Goal: Information Seeking & Learning: Understand process/instructions

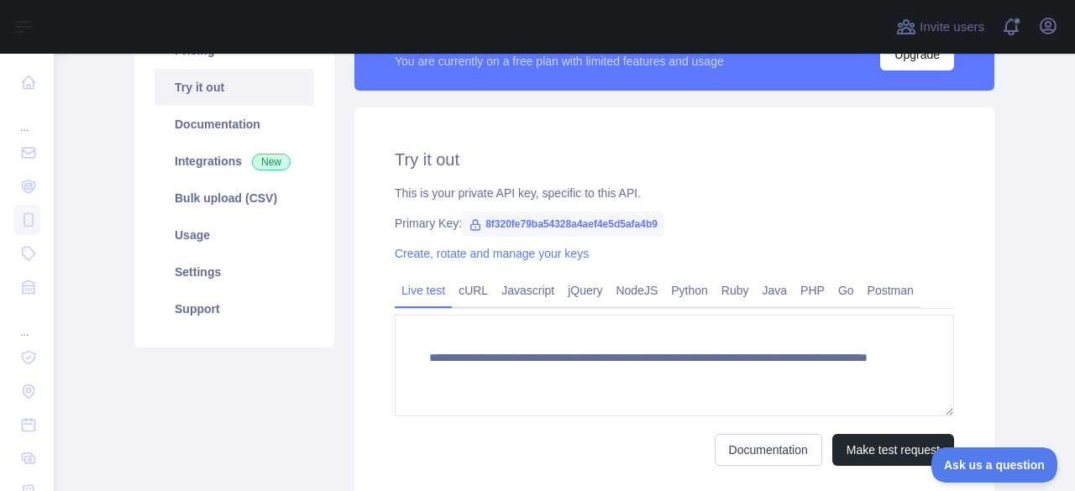
scroll to position [151, 0]
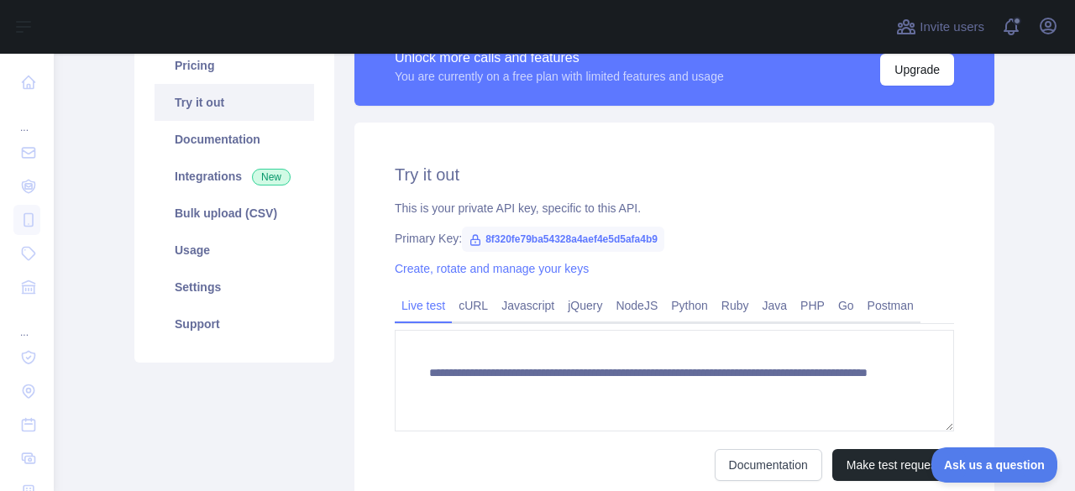
click at [1053, 273] on main "**********" at bounding box center [564, 272] width 1021 height 437
click at [675, 310] on link "Python" at bounding box center [689, 305] width 50 height 27
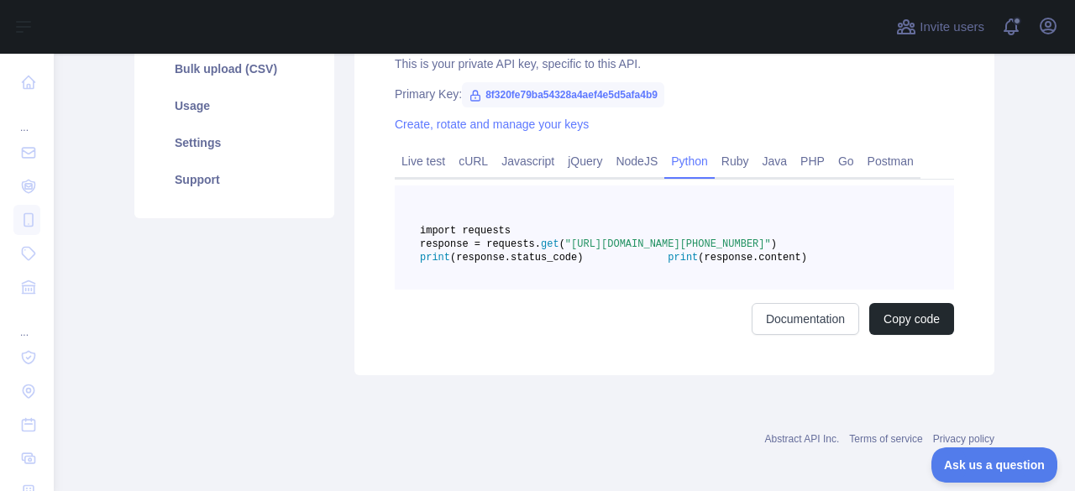
scroll to position [297, 0]
click at [801, 154] on link "PHP" at bounding box center [812, 159] width 38 height 27
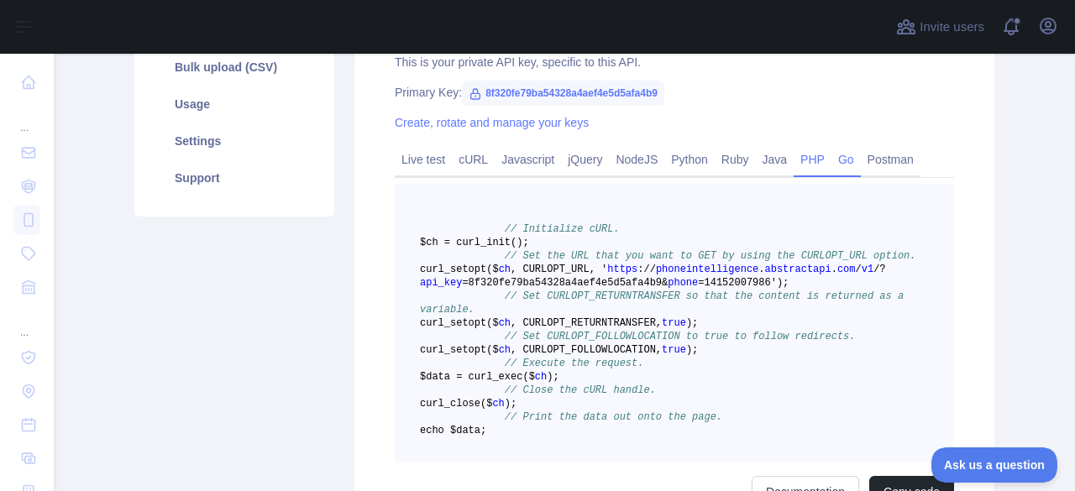
click at [835, 160] on link "Go" at bounding box center [845, 159] width 29 height 27
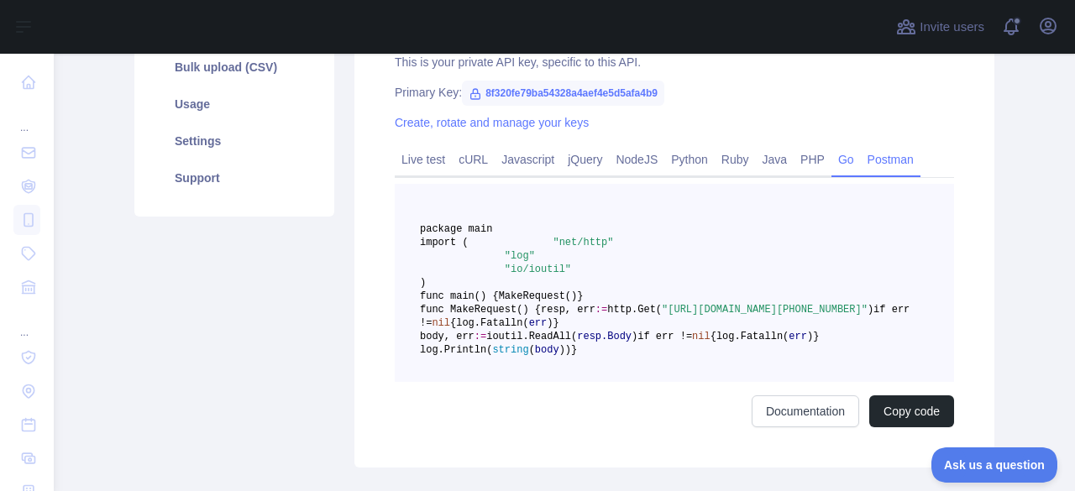
click at [868, 162] on link "Postman" at bounding box center [891, 159] width 60 height 27
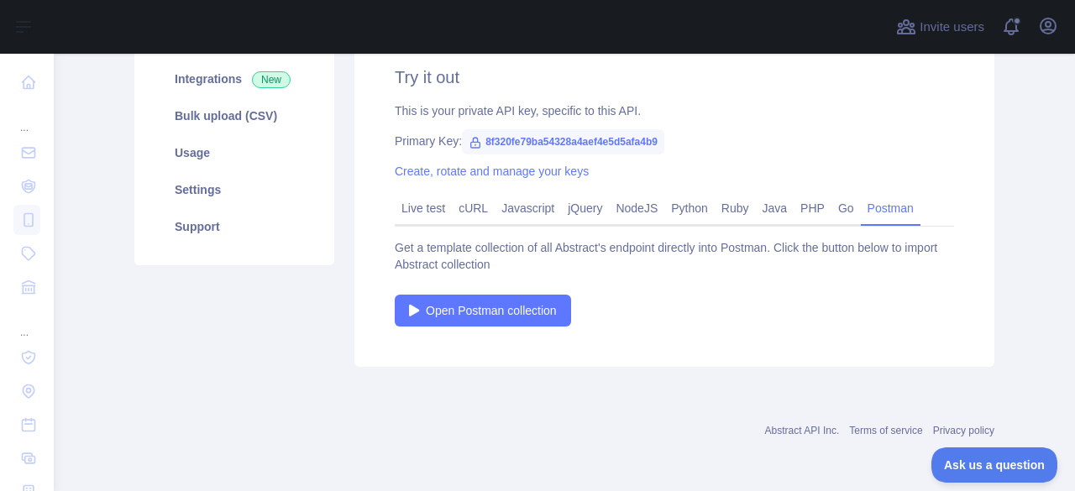
scroll to position [248, 0]
click at [426, 214] on link "Live test" at bounding box center [423, 209] width 57 height 27
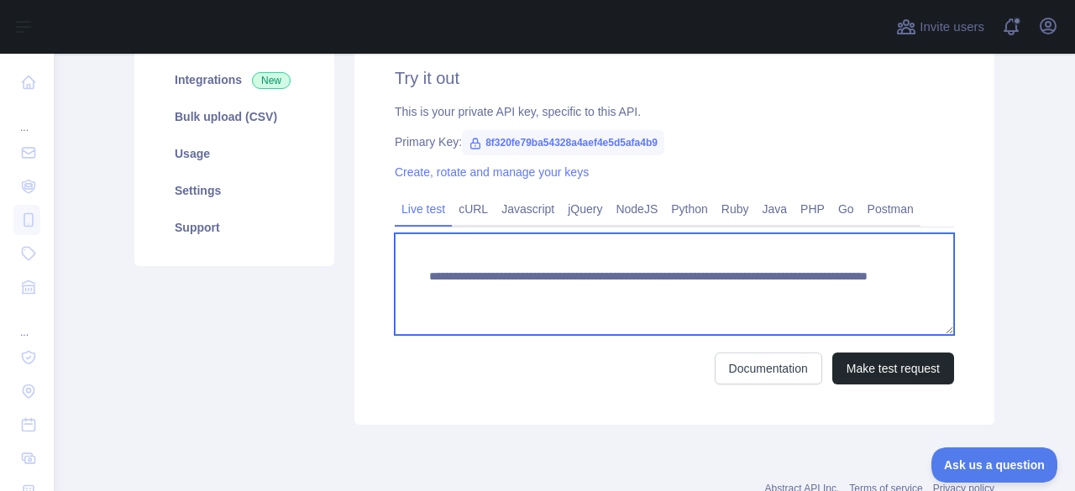
click at [613, 299] on textarea "**********" at bounding box center [674, 284] width 559 height 102
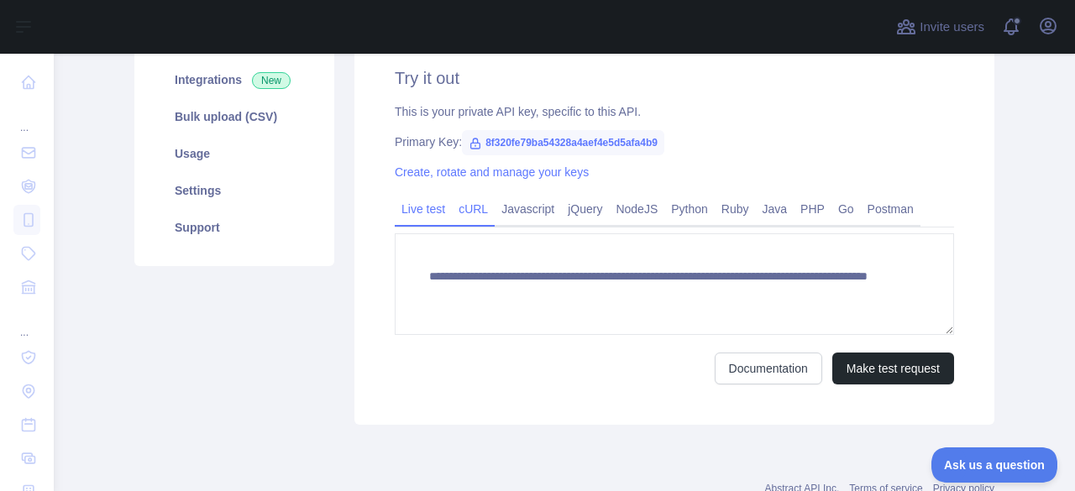
click at [469, 211] on link "cURL" at bounding box center [473, 209] width 43 height 27
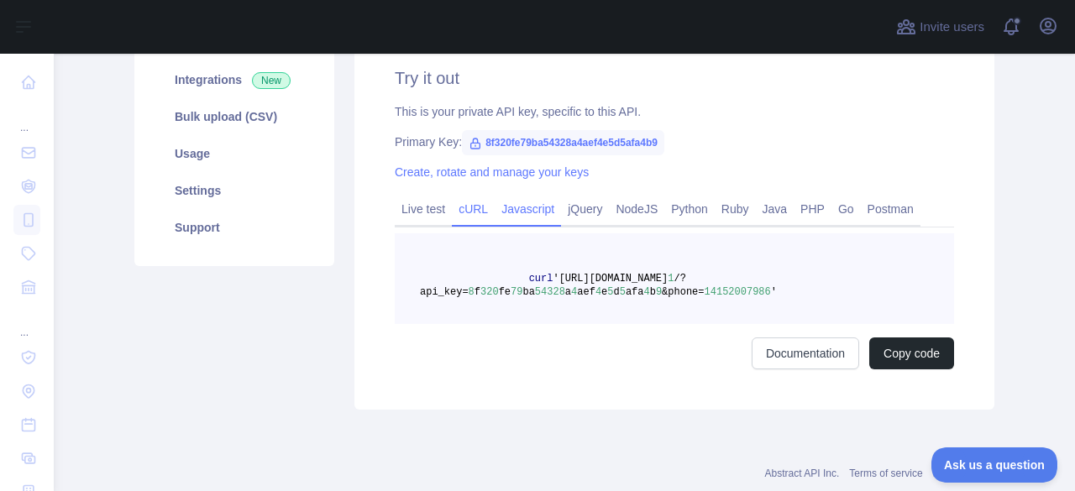
click at [511, 205] on link "Javascript" at bounding box center [528, 209] width 66 height 27
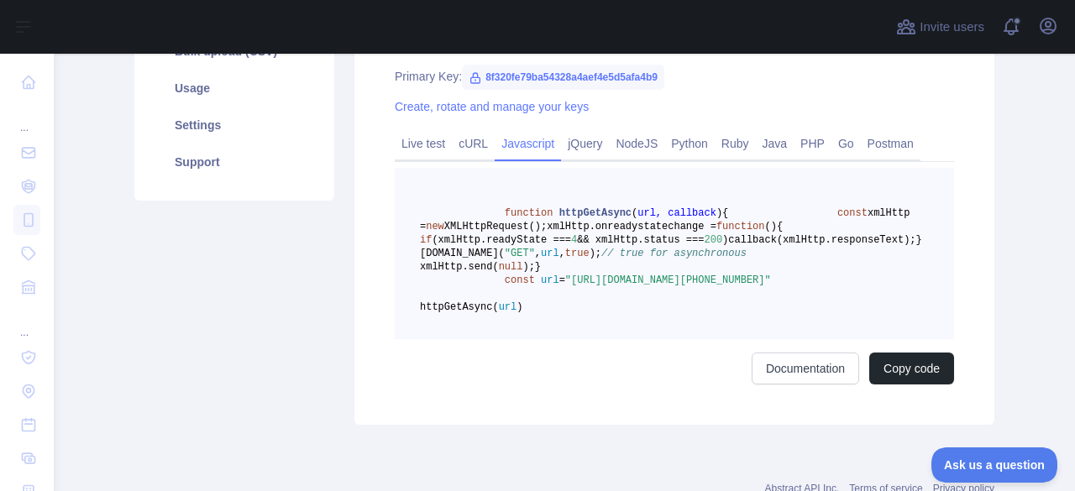
scroll to position [312, 0]
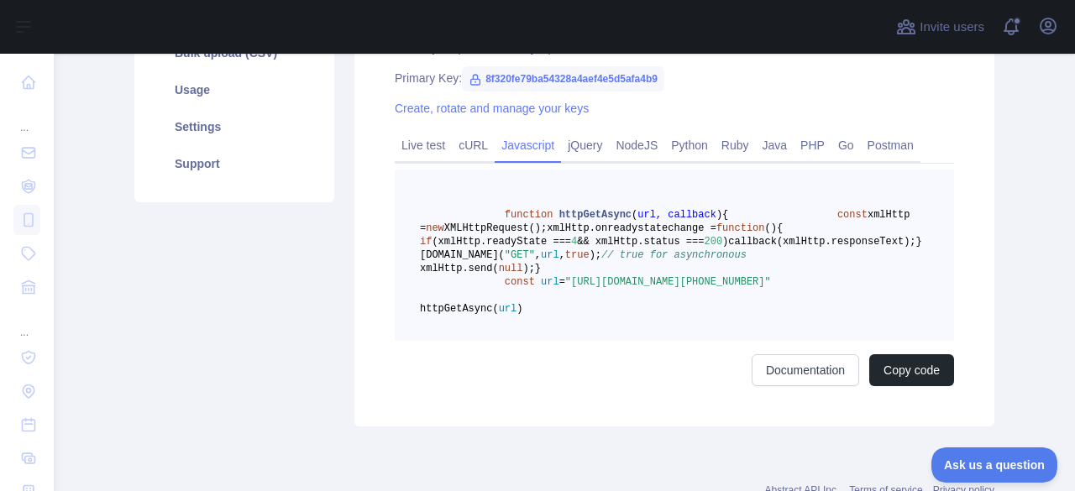
drag, startPoint x: 553, startPoint y: 346, endPoint x: 816, endPoint y: 347, distance: 263.7
click at [771, 288] on span "const url = "[URL][DOMAIN_NAME][PHONE_NUMBER]"" at bounding box center [595, 282] width 351 height 12
copy span ""[URL][DOMAIN_NAME]?"
